Goal: Download file/media

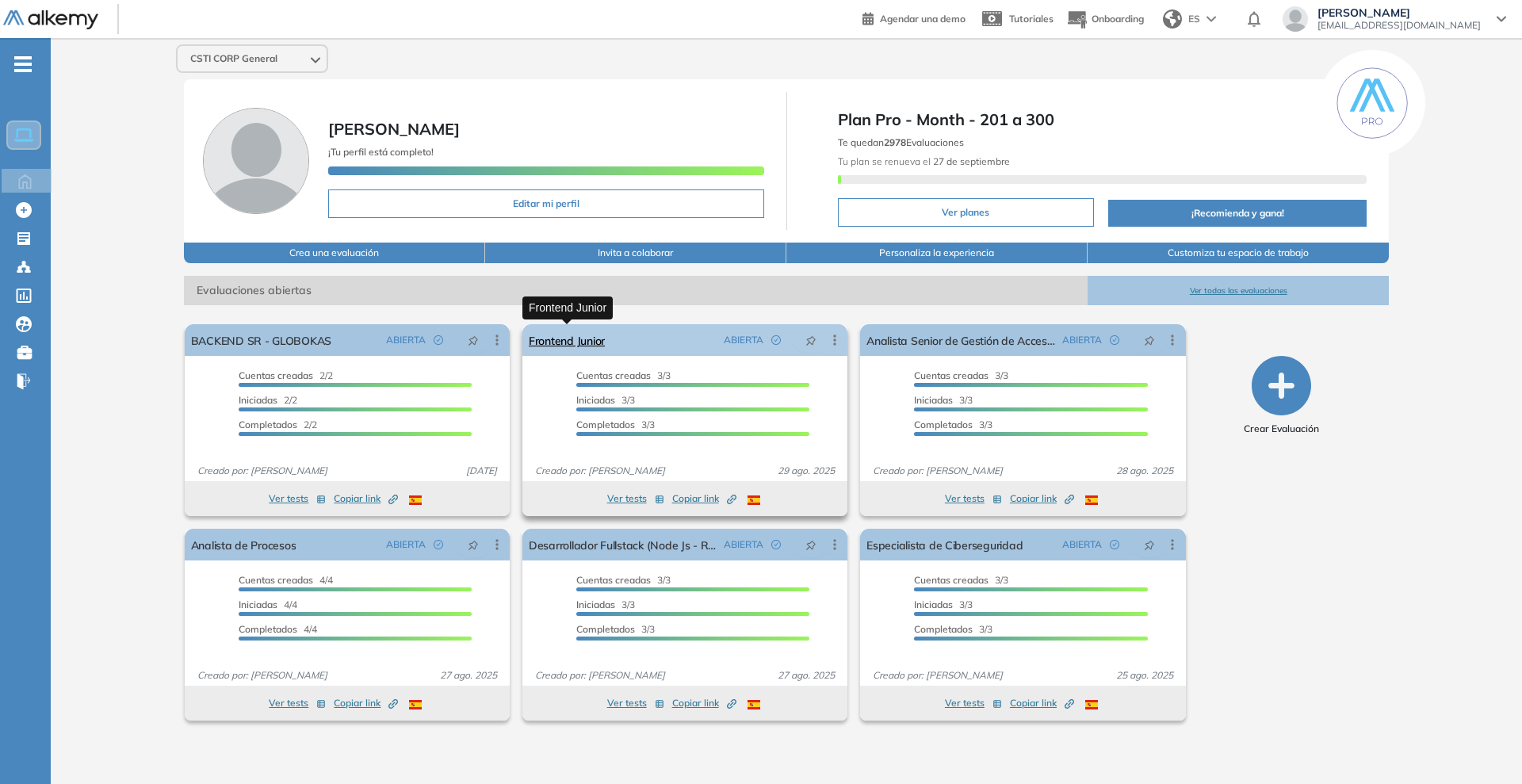
click at [561, 336] on link "Frontend Junior" at bounding box center [566, 339] width 76 height 32
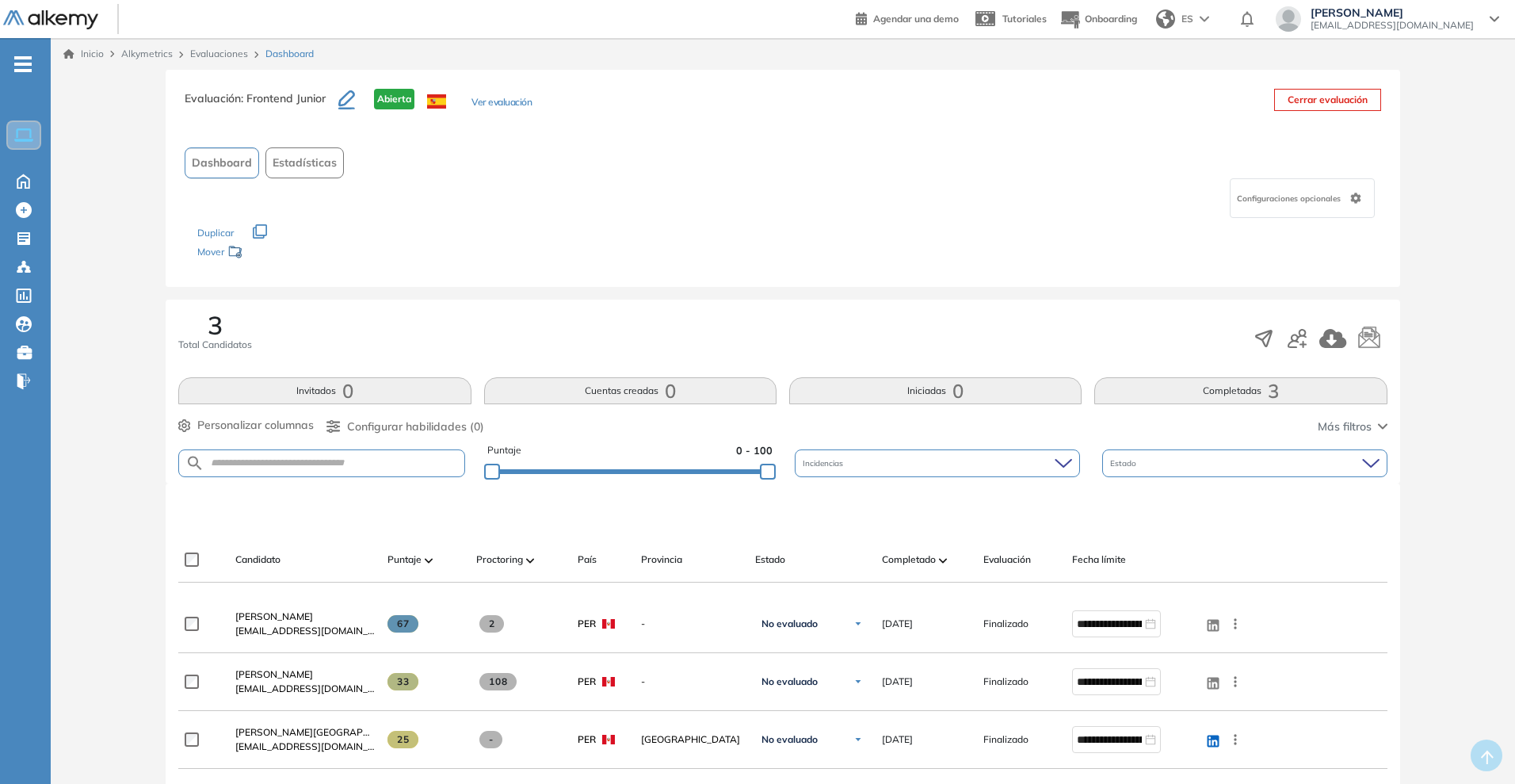
scroll to position [99, 0]
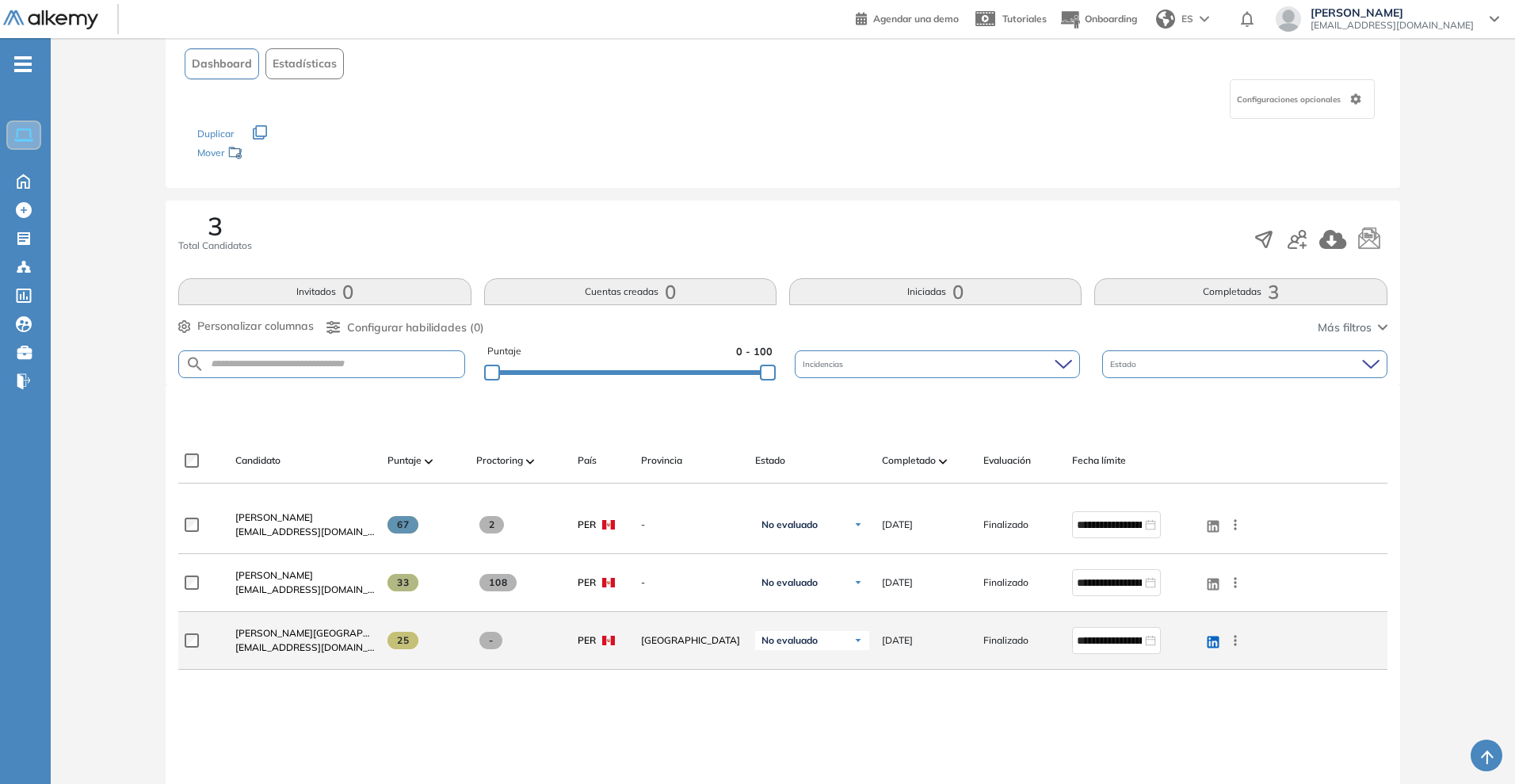
click at [321, 640] on span "[EMAIL_ADDRESS][DOMAIN_NAME]" at bounding box center [305, 647] width 139 height 15
click at [325, 640] on span "[EMAIL_ADDRESS][DOMAIN_NAME]" at bounding box center [305, 647] width 139 height 15
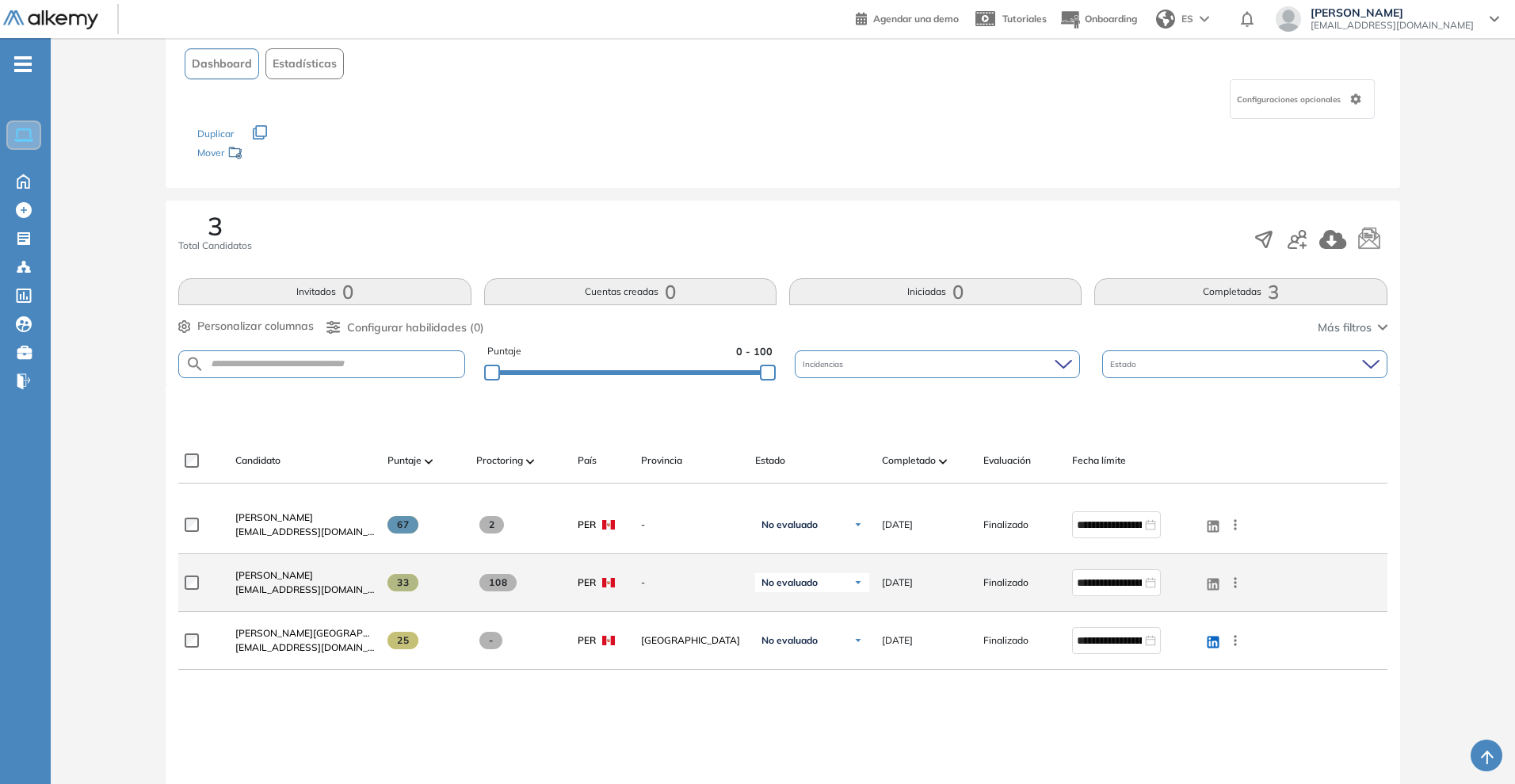
click at [497, 590] on div "108" at bounding box center [514, 583] width 101 height 43
click at [313, 570] on span "[PERSON_NAME]" at bounding box center [274, 575] width 78 height 12
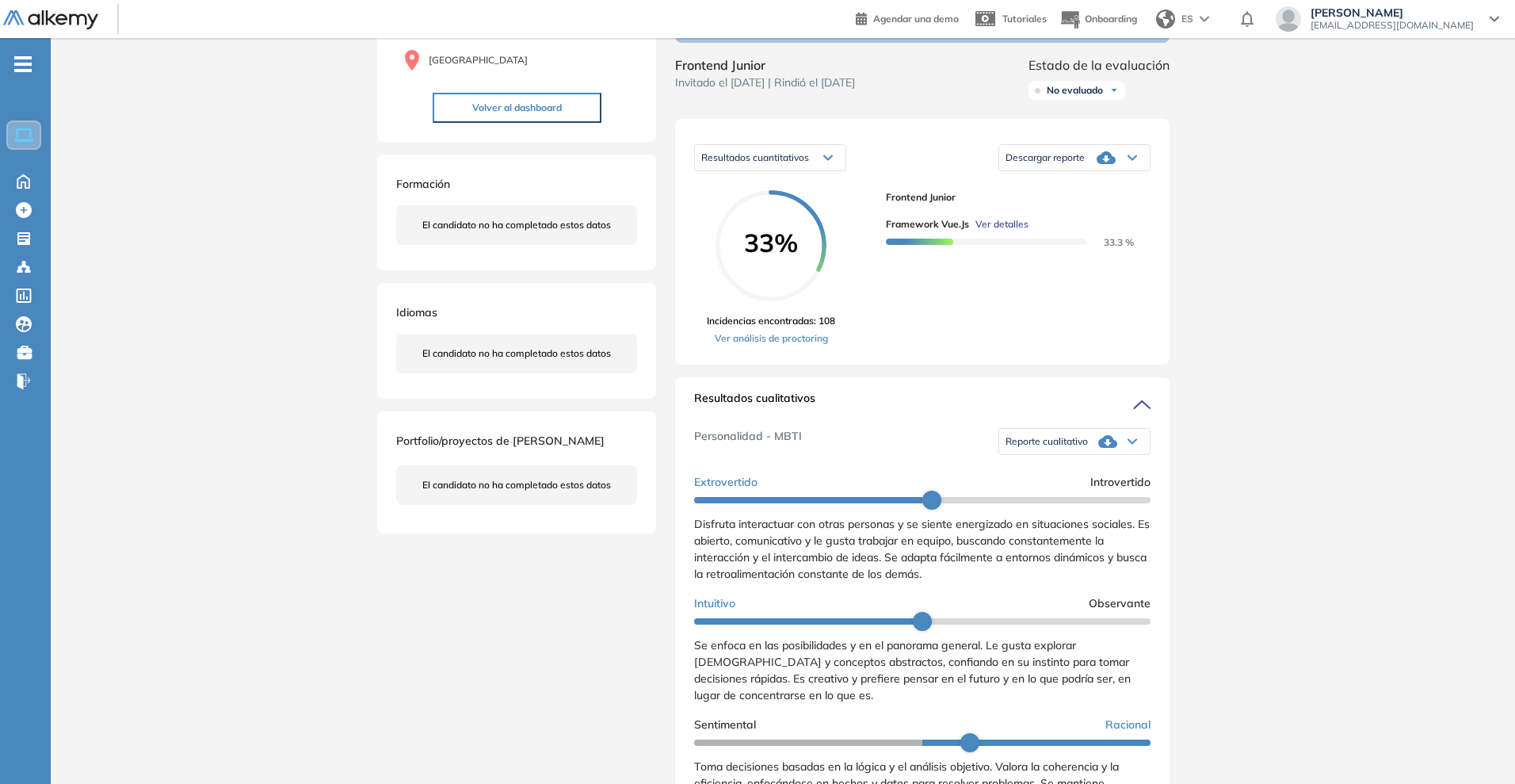
scroll to position [8, 0]
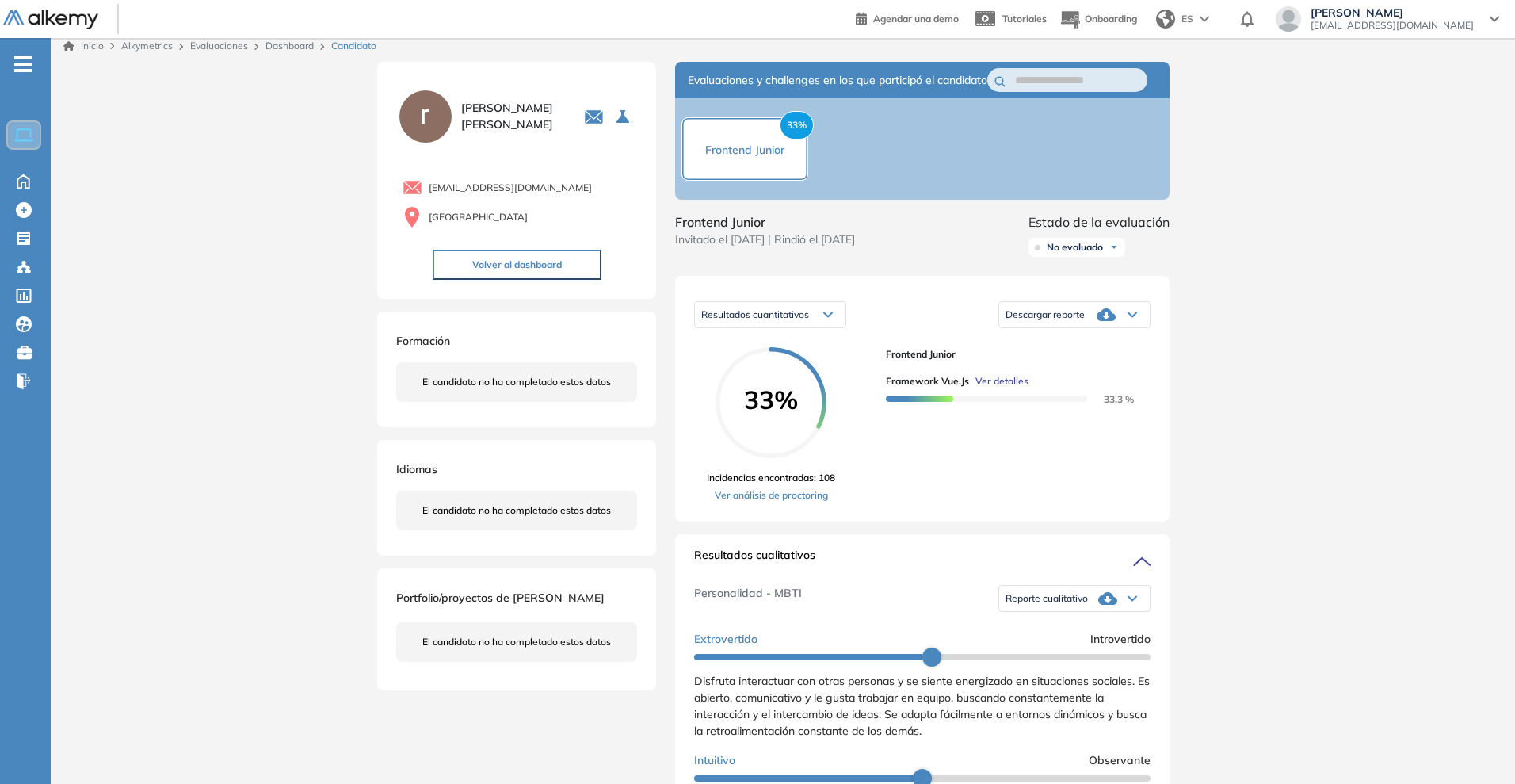
click at [1049, 321] on span "Descargar reporte" at bounding box center [1045, 314] width 79 height 13
click at [1070, 363] on li "Descargar informe completo" at bounding box center [1064, 355] width 118 height 16
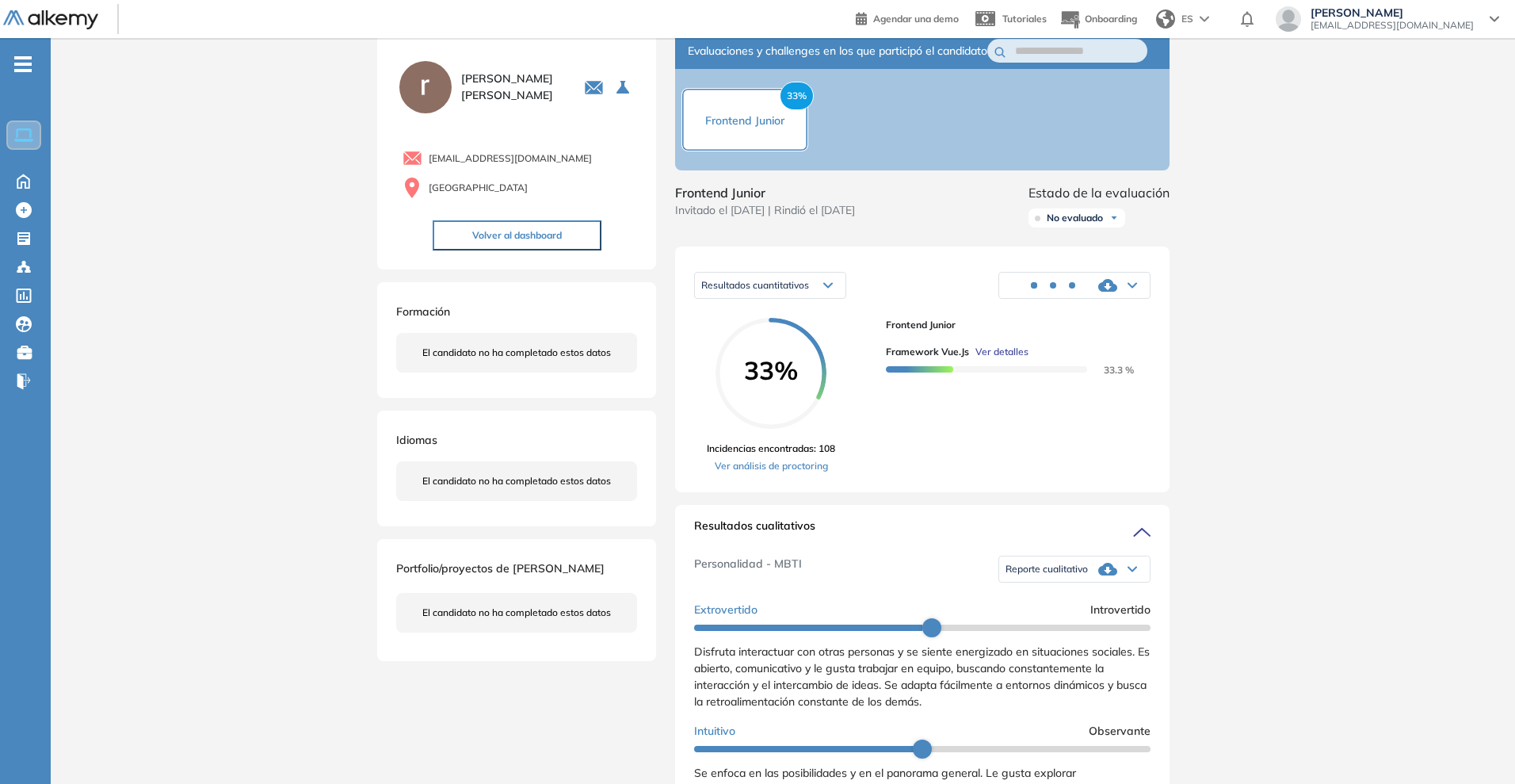
scroll to position [0, 0]
